Goal: Check status: Check status

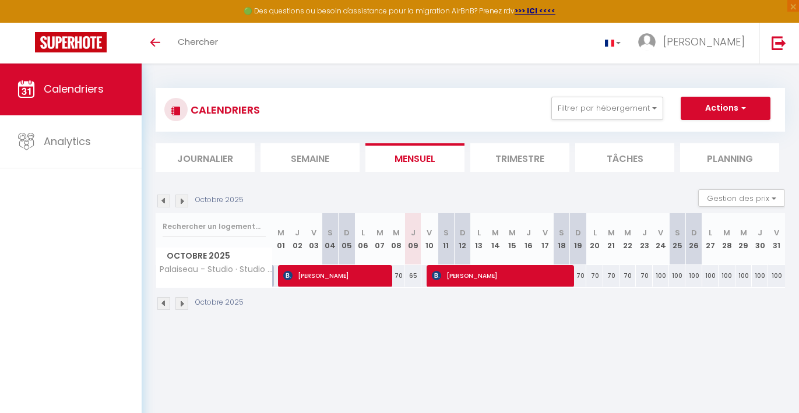
select select
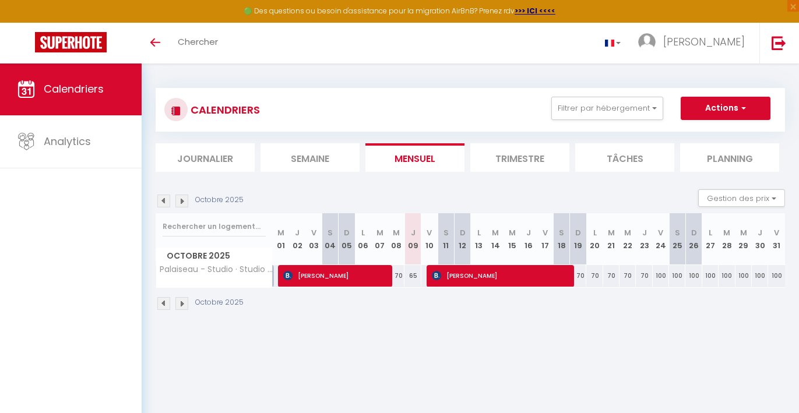
select select
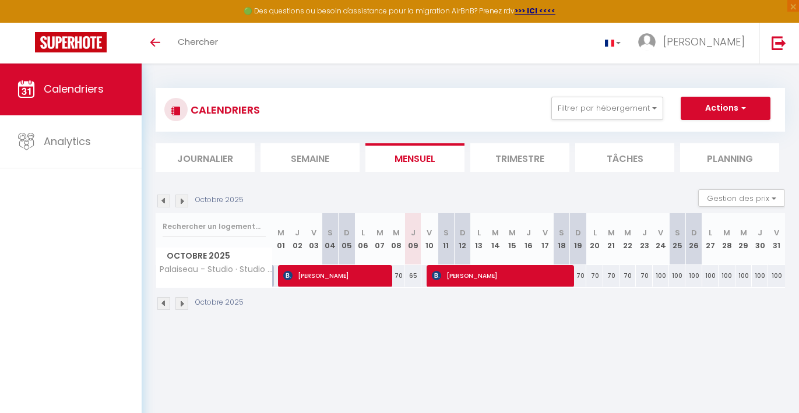
select select
click at [486, 277] on span "[PERSON_NAME]" at bounding box center [500, 276] width 136 height 22
select select "OK"
select select "KO"
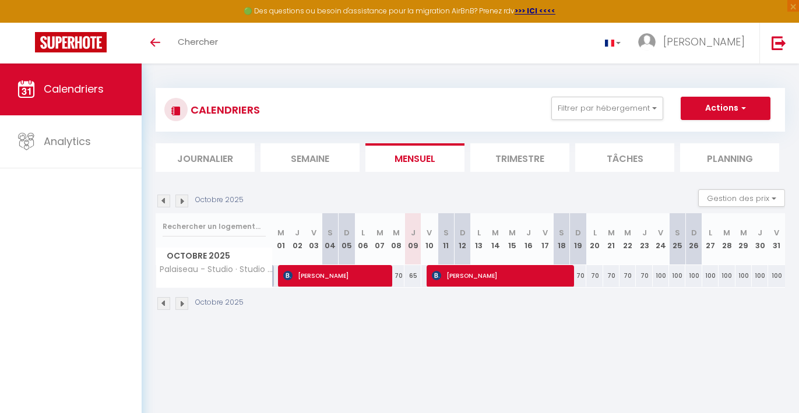
select select "0"
select select "1"
select select
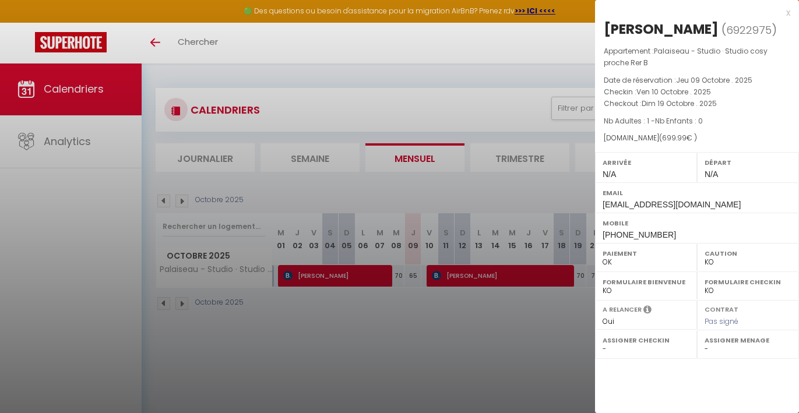
click at [486, 277] on div at bounding box center [399, 206] width 799 height 413
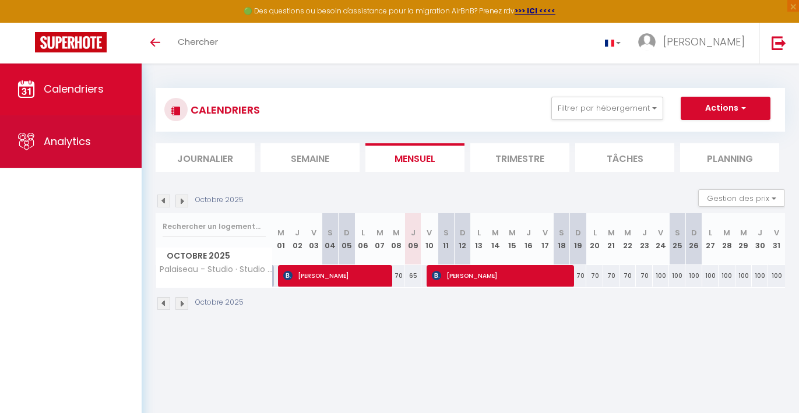
click at [70, 138] on span "Analytics" at bounding box center [67, 141] width 47 height 15
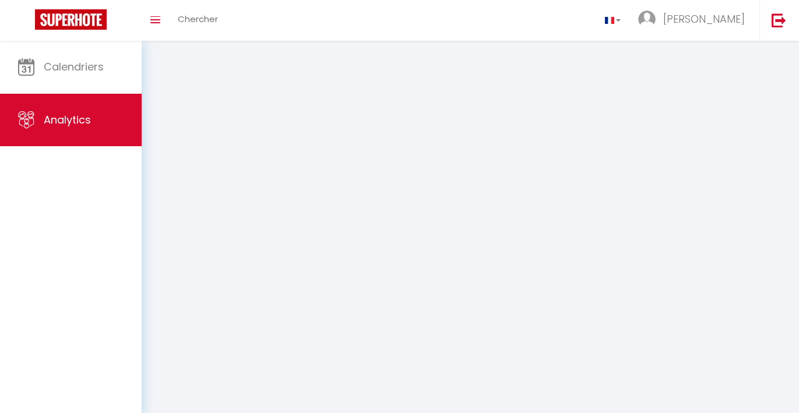
select select "2025"
select select "10"
select select "2025"
select select "10"
